Goal: Information Seeking & Learning: Learn about a topic

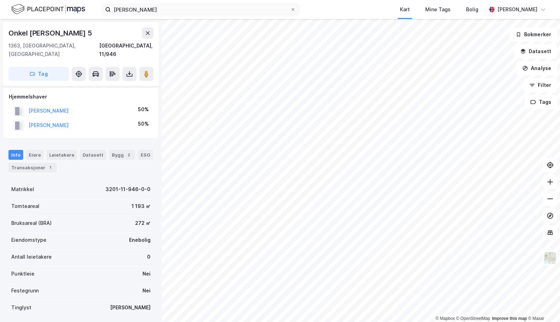
scroll to position [25, 0]
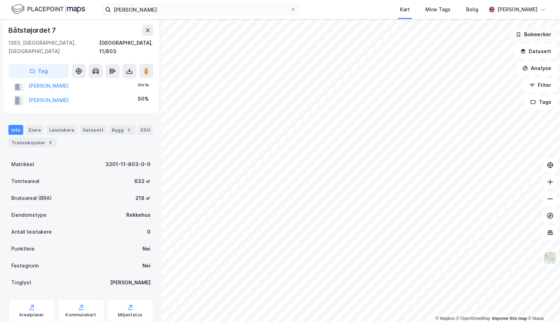
scroll to position [25, 0]
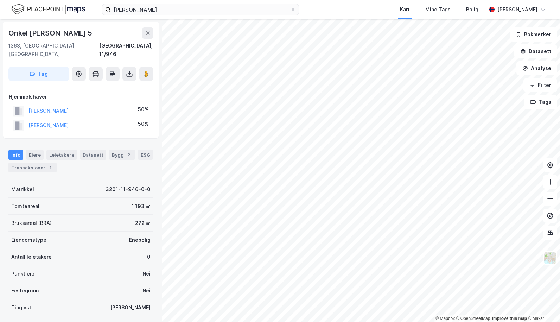
scroll to position [1, 0]
click at [36, 162] on div "Transaksjoner 1" at bounding box center [32, 167] width 48 height 10
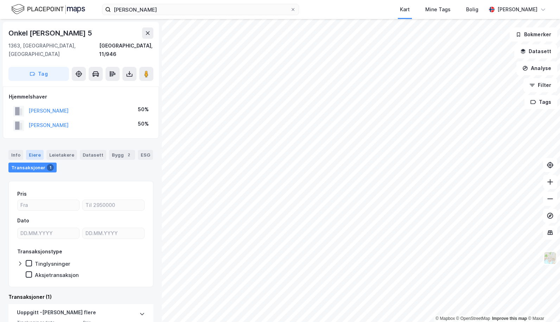
click at [32, 150] on div "Eiere" at bounding box center [35, 155] width 18 height 10
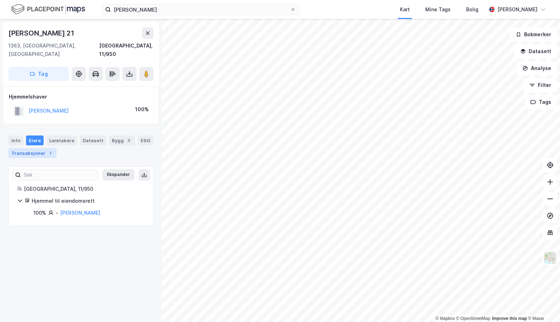
click at [32, 148] on div "Transaksjoner 1" at bounding box center [32, 153] width 48 height 10
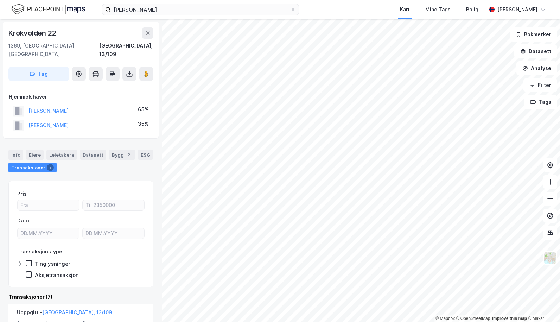
drag, startPoint x: 102, startPoint y: 117, endPoint x: 29, endPoint y: 121, distance: 73.0
click at [29, 121] on div "[PERSON_NAME] 35%" at bounding box center [81, 125] width 144 height 14
copy button "[PERSON_NAME]"
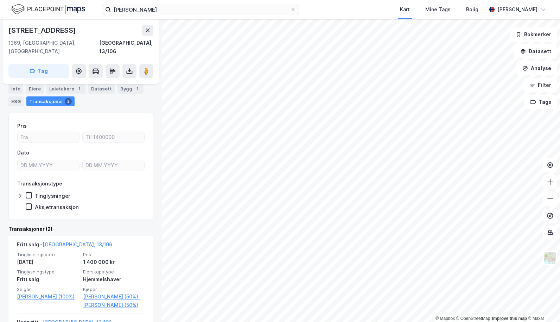
scroll to position [70, 0]
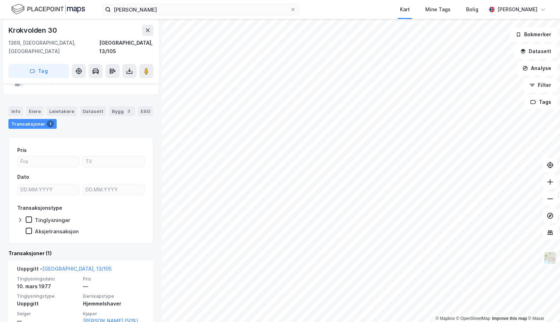
scroll to position [51, 0]
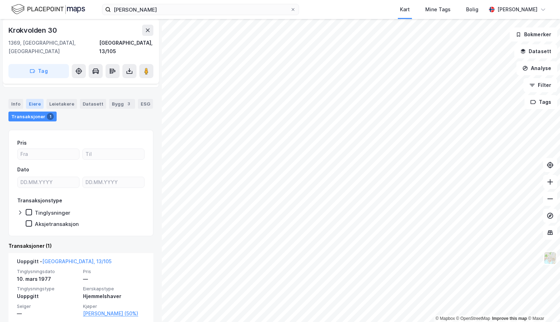
click at [29, 99] on div "Eiere" at bounding box center [35, 104] width 18 height 10
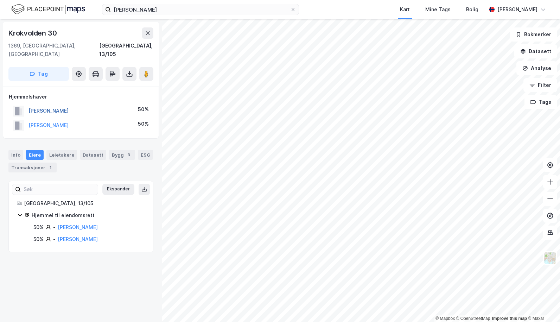
click at [0, 0] on button "[PERSON_NAME]" at bounding box center [0, 0] width 0 height 0
click at [51, 163] on div "Transaksjoner 5" at bounding box center [59, 168] width 48 height 10
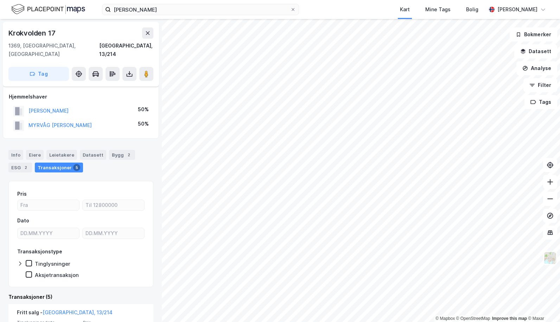
scroll to position [35, 0]
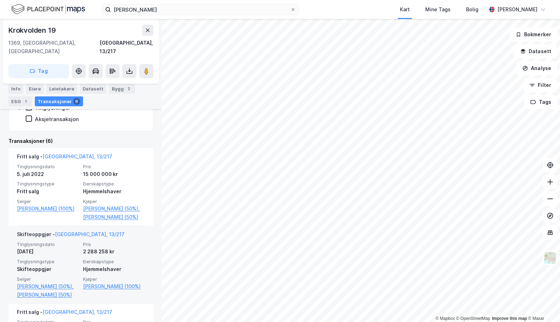
scroll to position [141, 0]
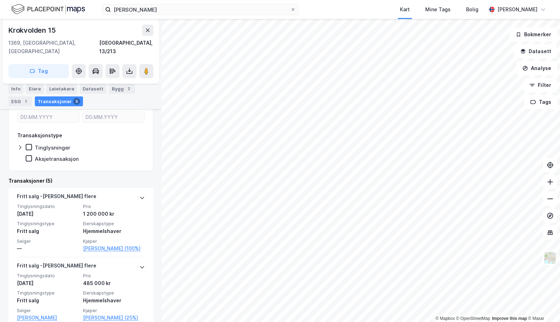
scroll to position [106, 0]
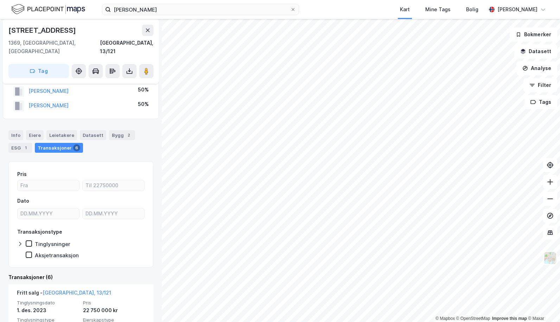
scroll to position [35, 0]
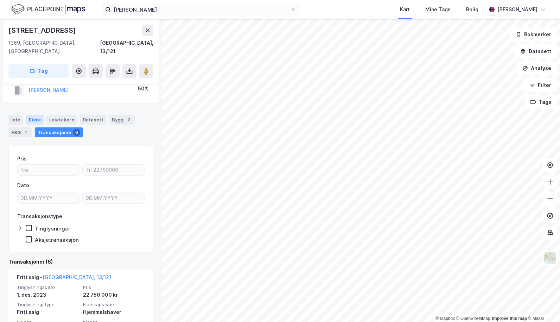
click at [33, 115] on div "Eiere" at bounding box center [35, 120] width 18 height 10
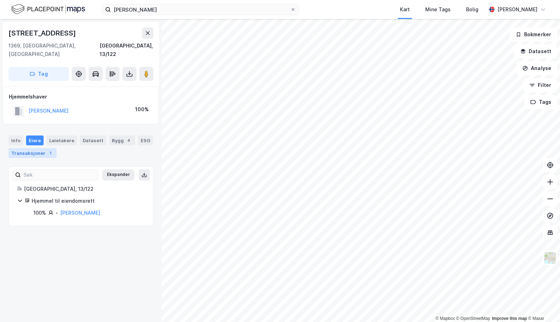
click at [30, 148] on div "Transaksjoner 1" at bounding box center [32, 153] width 48 height 10
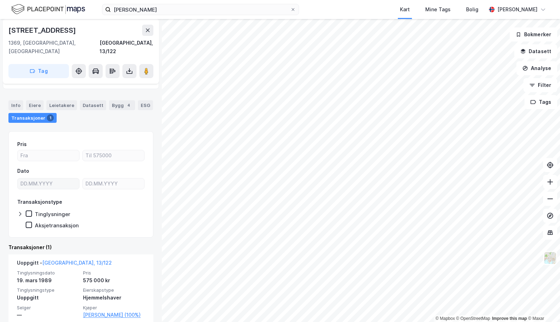
scroll to position [37, 0]
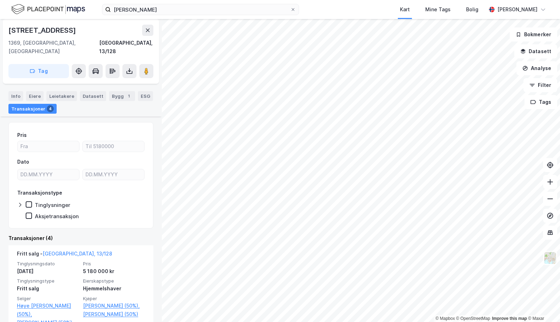
scroll to position [70, 0]
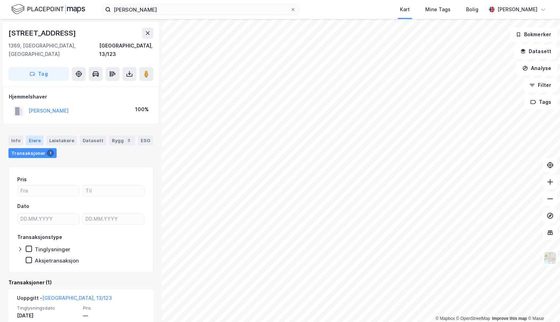
click at [32, 135] on div "Eiere" at bounding box center [35, 140] width 18 height 10
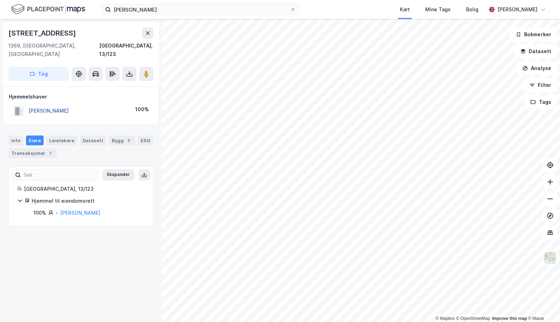
click at [0, 0] on button "[PERSON_NAME]" at bounding box center [0, 0] width 0 height 0
